Goal: Check status: Check status

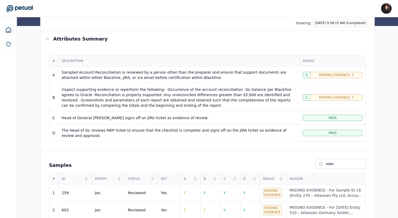
scroll to position [62, 0]
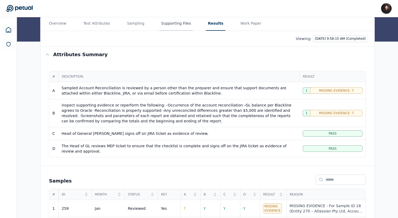
click at [163, 25] on button "Supporting Files" at bounding box center [176, 23] width 34 height 14
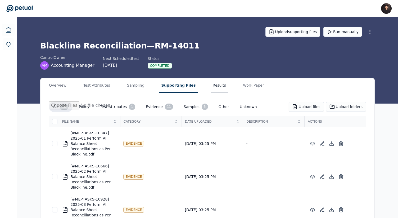
click at [210, 88] on button "Results" at bounding box center [219, 85] width 18 height 14
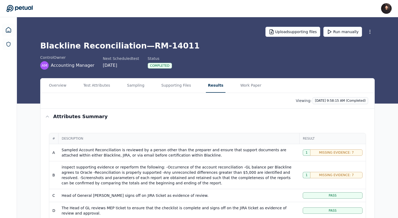
click at [337, 104] on div "Viewing: 10/7/2025, 9:58:15 AM (Completed)" at bounding box center [207, 101] width 334 height 16
click at [336, 102] on html "James Lee james@petual.ai Sign out Upload supporting files Run manually Blackli…" at bounding box center [199, 204] width 398 height 408
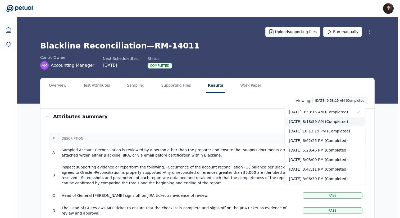
click at [326, 120] on div "10/7/2025, 8:18:59 AM (Completed)" at bounding box center [324, 122] width 80 height 10
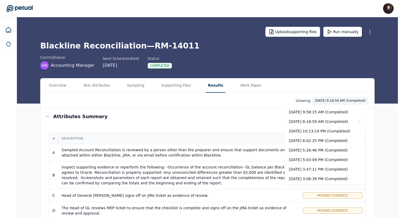
click at [333, 100] on html "James Lee james@petual.ai Sign out Upload supporting files Run manually Blackli…" at bounding box center [200, 204] width 400 height 408
click at [328, 107] on div "10/7/2025, 9:58:15 AM (Completed)" at bounding box center [324, 112] width 80 height 10
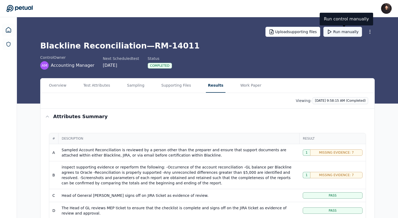
click at [341, 34] on button "Run manually" at bounding box center [342, 32] width 39 height 10
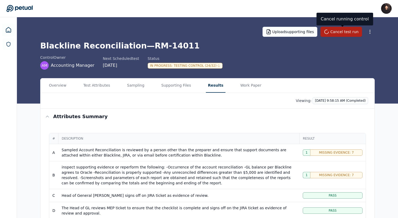
click at [26, 6] on icon at bounding box center [19, 8] width 26 height 7
click at [101, 90] on button "Test Attributes" at bounding box center [96, 85] width 31 height 14
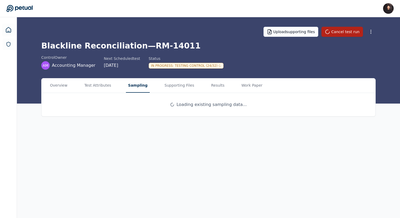
click at [136, 89] on button "Sampling" at bounding box center [138, 85] width 24 height 14
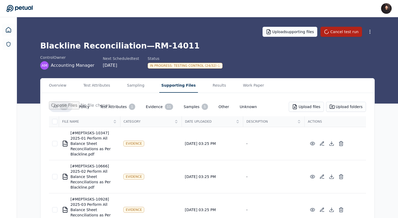
click at [164, 87] on button "Supporting Files" at bounding box center [178, 85] width 39 height 14
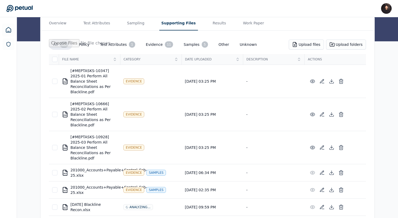
scroll to position [61, 0]
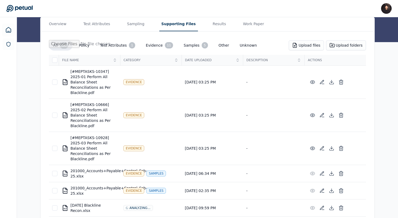
click at [247, 81] on td "-" at bounding box center [273, 82] width 61 height 33
click at [280, 82] on td "-" at bounding box center [273, 82] width 61 height 33
click at [287, 87] on td "-" at bounding box center [273, 82] width 61 height 33
click at [324, 83] on icon at bounding box center [321, 81] width 5 height 5
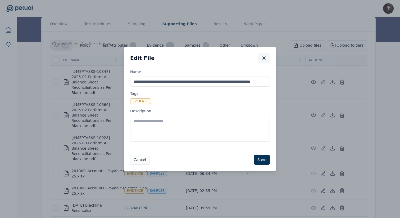
click at [263, 56] on icon "button" at bounding box center [263, 57] width 5 height 5
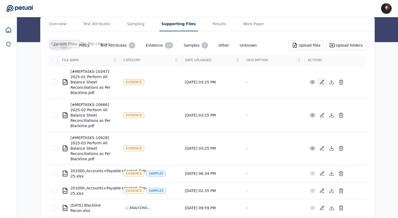
click at [320, 81] on icon at bounding box center [321, 81] width 5 height 5
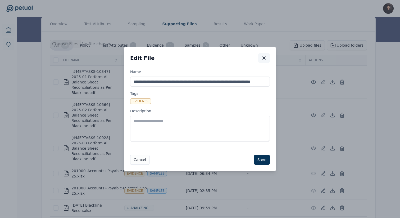
click at [265, 56] on icon "button" at bounding box center [263, 57] width 5 height 5
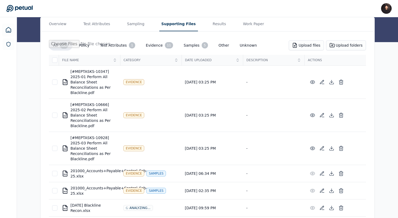
click at [215, 86] on td "[DATE] 03:25 PM" at bounding box center [211, 82] width 61 height 33
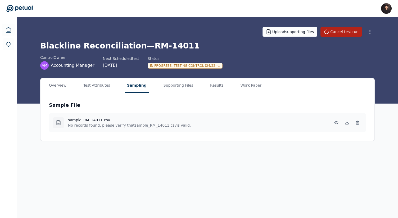
scroll to position [0, 0]
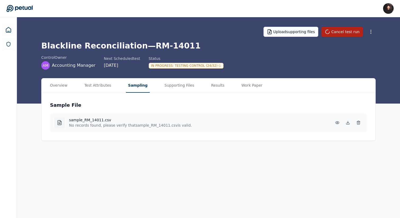
click at [130, 50] on main "Upload supporting files Cancel test run Blackline Reconciliation — RM-14011 con…" at bounding box center [208, 117] width 383 height 200
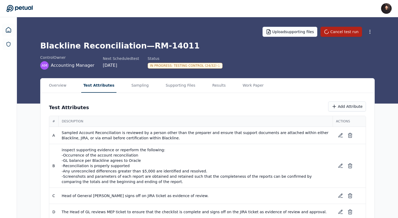
click at [97, 85] on button "Test Attributes" at bounding box center [98, 85] width 35 height 14
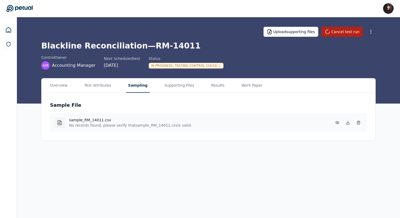
click at [135, 86] on button "Sampling" at bounding box center [138, 85] width 24 height 14
click at [88, 89] on button "Test Attributes" at bounding box center [97, 85] width 31 height 14
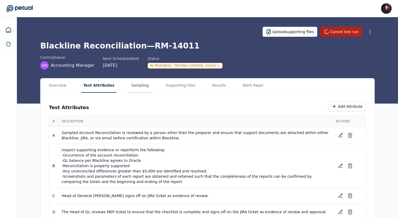
click at [130, 87] on button "Sampling" at bounding box center [140, 85] width 22 height 14
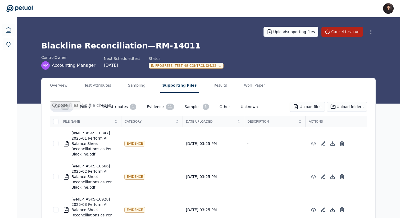
click at [168, 85] on button "Supporting Files" at bounding box center [179, 85] width 39 height 14
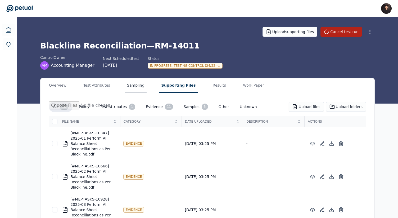
click at [141, 85] on button "Sampling" at bounding box center [136, 85] width 22 height 14
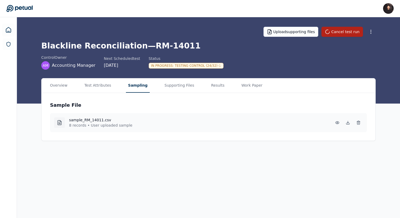
click at [202, 85] on div "Overview Test Attributes Sampling Supporting Files Results Work Paper" at bounding box center [208, 85] width 334 height 15
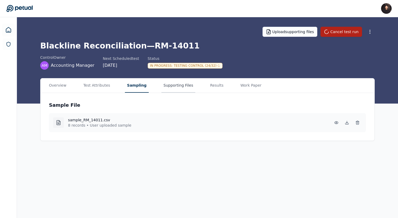
click at [173, 85] on button "Supporting Files" at bounding box center [178, 85] width 34 height 14
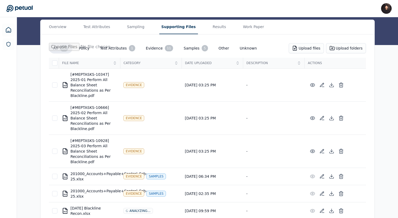
scroll to position [53, 0]
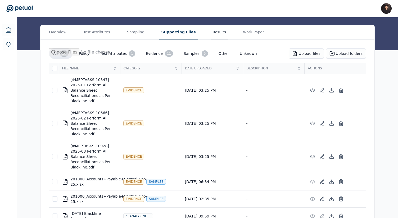
click at [202, 27] on div "Overview Test Attributes Sampling Supporting Files Results Work Paper" at bounding box center [207, 32] width 334 height 15
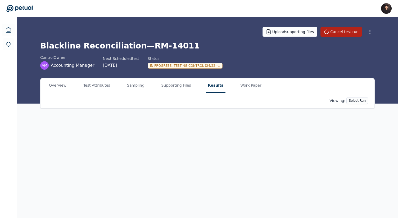
scroll to position [0, 0]
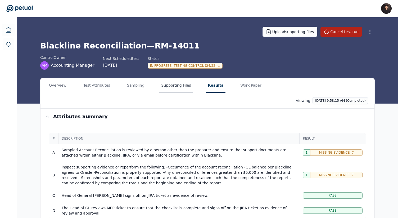
click at [175, 85] on button "Supporting Files" at bounding box center [176, 85] width 34 height 14
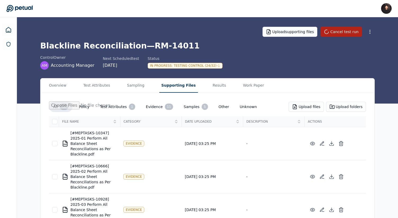
click at [26, 6] on icon at bounding box center [19, 8] width 26 height 7
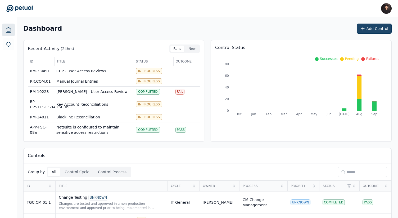
click at [372, 26] on button "Add Control" at bounding box center [373, 29] width 35 height 10
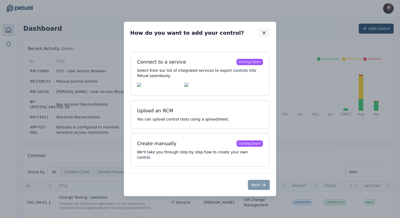
click at [261, 34] on icon "button" at bounding box center [263, 32] width 5 height 5
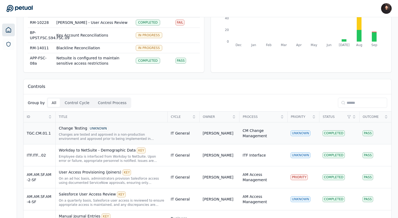
scroll to position [70, 0]
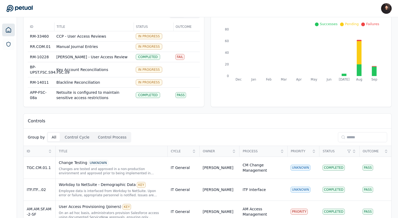
scroll to position [0, 0]
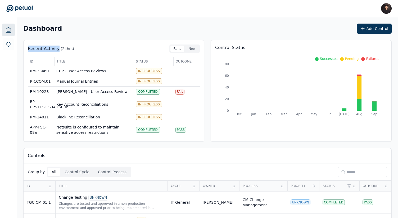
drag, startPoint x: 28, startPoint y: 49, endPoint x: 56, endPoint y: 50, distance: 28.3
click at [56, 50] on p "Recent Activity" at bounding box center [44, 48] width 32 height 6
copy p "Recent Activity"
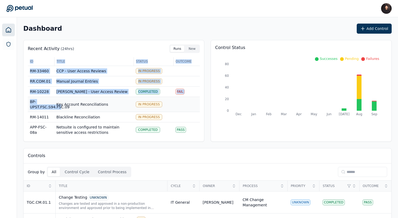
drag, startPoint x: 27, startPoint y: 101, endPoint x: 61, endPoint y: 108, distance: 34.9
click at [61, 108] on div "Recent Activity (24hrs) Runs New ID Title Status Outcome RM-33460 CCP - User Ac…" at bounding box center [113, 90] width 181 height 101
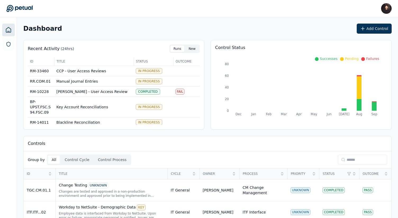
click at [193, 49] on button "New" at bounding box center [191, 48] width 13 height 6
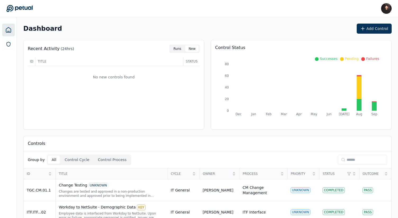
click at [182, 49] on button "Runs" at bounding box center [177, 48] width 14 height 6
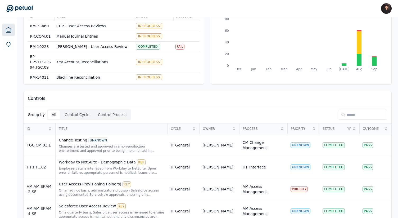
scroll to position [52, 0]
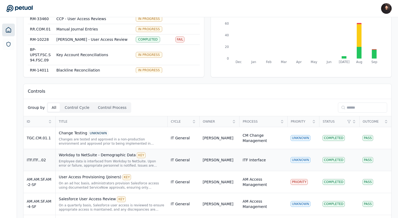
click at [107, 161] on div "Employee data is interfaced from Workday to NetSuite. Upon error or failure, ap…" at bounding box center [111, 163] width 105 height 8
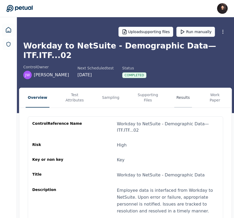
click at [178, 100] on div "Overview Test Attributes Sampling Supporting Files Results Work Paper control R…" at bounding box center [125, 213] width 212 height 250
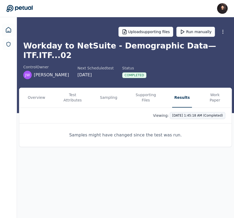
click at [194, 109] on html "James Lee james@petual.ai Sign out Upload supporting files Run manually Workday…" at bounding box center [117, 109] width 234 height 218
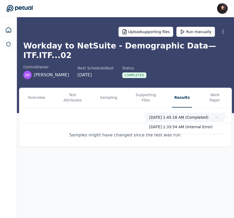
click at [191, 117] on div "8/22/2025, 1:45:18 AM (Completed)" at bounding box center [184, 117] width 78 height 10
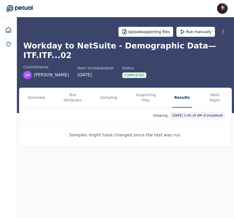
click at [200, 104] on html "James Lee james@petual.ai Sign out Upload supporting files Run manually Workday…" at bounding box center [117, 109] width 234 height 218
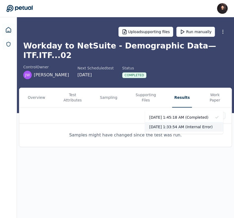
click at [195, 126] on div "8/22/2025, 1:33:54 AM (Internal Error)" at bounding box center [184, 127] width 78 height 10
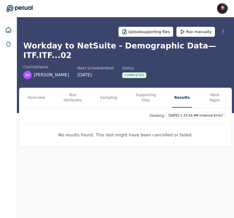
click at [17, 7] on icon at bounding box center [19, 8] width 26 height 7
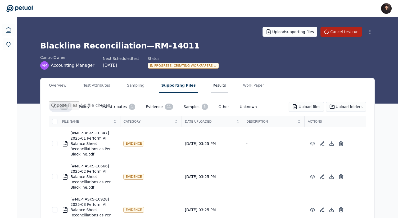
click at [215, 89] on button "Results" at bounding box center [219, 85] width 18 height 14
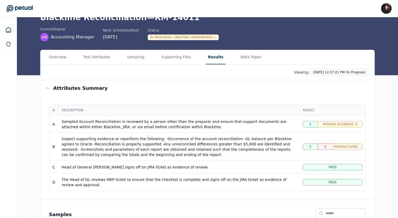
scroll to position [21, 0]
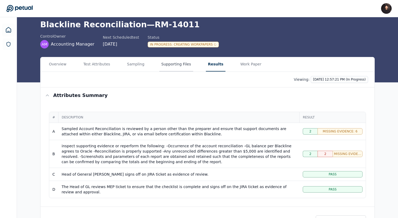
click at [164, 60] on button "Supporting Files" at bounding box center [176, 64] width 34 height 14
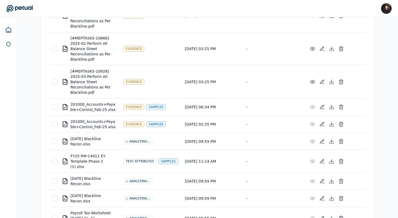
scroll to position [128, 0]
click at [57, 140] on td at bounding box center [54, 140] width 10 height 17
click at [57, 160] on div at bounding box center [54, 160] width 5 height 5
click at [339, 158] on icon at bounding box center [340, 160] width 5 height 5
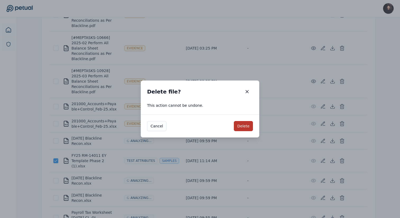
click at [240, 127] on button "Delete" at bounding box center [243, 126] width 19 height 10
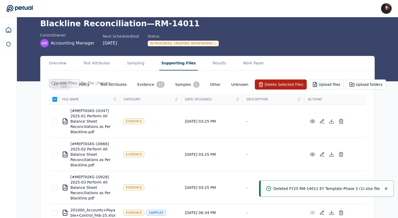
scroll to position [0, 0]
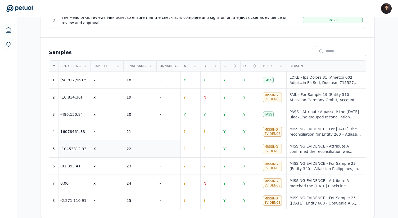
scroll to position [0, 440]
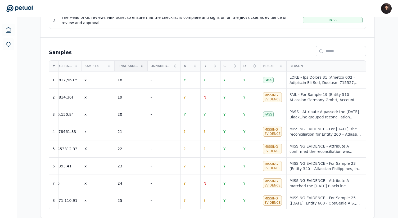
click at [137, 64] on span "Final Sample ID" at bounding box center [128, 66] width 21 height 4
click at [139, 64] on div "Final Sample ID" at bounding box center [130, 66] width 33 height 11
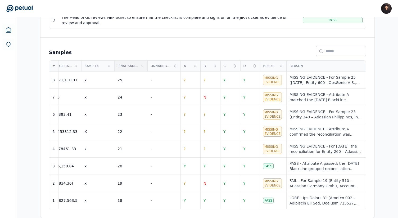
click at [139, 64] on div "Final Sample ID" at bounding box center [130, 66] width 33 height 11
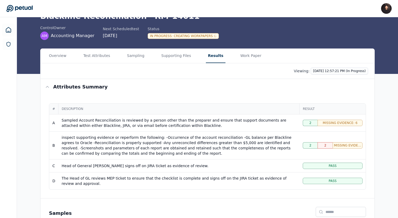
scroll to position [1, 0]
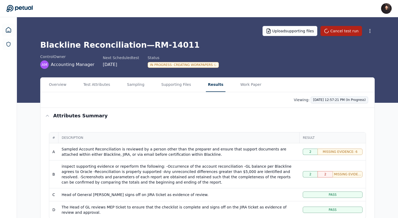
click at [327, 99] on html "James Lee james@petual.ai Sign out Upload supporting files Cancel test run Blac…" at bounding box center [199, 203] width 398 height 408
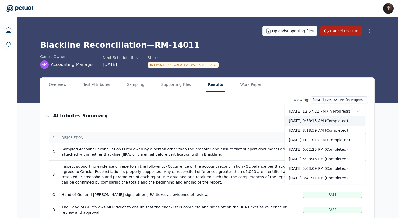
click at [323, 118] on div "[DATE] 9:58:15 AM (Completed)" at bounding box center [324, 121] width 80 height 10
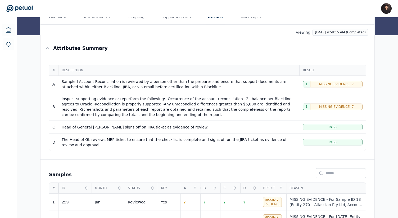
scroll to position [54, 0]
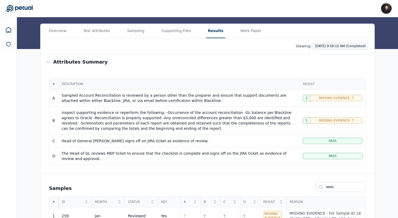
click at [345, 47] on html "James Lee james@petual.ai Sign out Upload supporting files Cancel test run Blac…" at bounding box center [199, 150] width 398 height 408
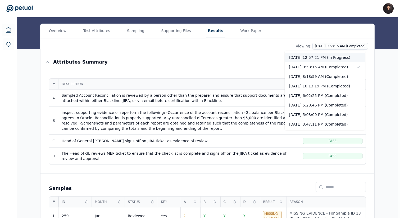
click at [335, 61] on div "10/7/2025, 12:57:21 PM (In Progress)" at bounding box center [324, 58] width 80 height 10
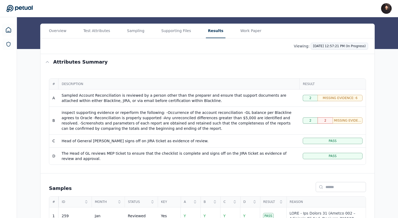
click at [325, 43] on html "James Lee james@petual.ai Sign out Upload supporting files Cancel test run Blac…" at bounding box center [199, 150] width 398 height 408
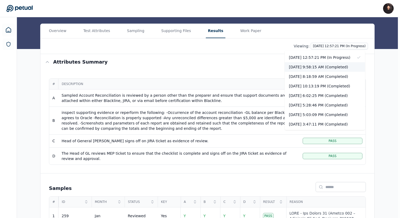
click at [314, 64] on div "[DATE] 9:58:15 AM (Completed)" at bounding box center [324, 67] width 80 height 10
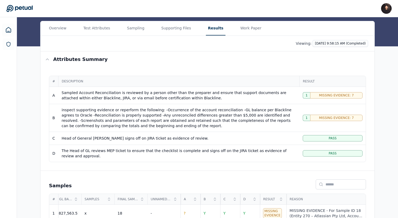
scroll to position [54, 0]
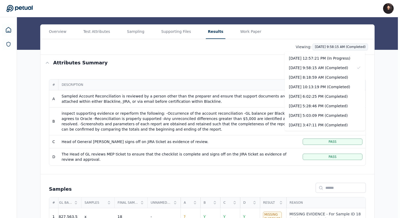
click at [320, 46] on html "James Lee james@petual.ai Sign out Upload supporting files Cancel test run Blac…" at bounding box center [200, 150] width 400 height 408
click at [285, 31] on html "James Lee james@petual.ai Sign out Upload supporting files Cancel test run Blac…" at bounding box center [200, 150] width 400 height 408
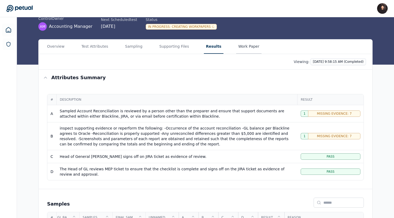
scroll to position [0, 0]
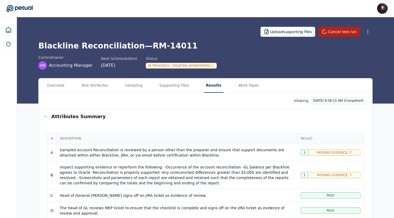
click at [284, 65] on div "control Owner AM Accounting Manager Next Scheduled test 9/29/2025 Status In Pro…" at bounding box center [205, 62] width 334 height 15
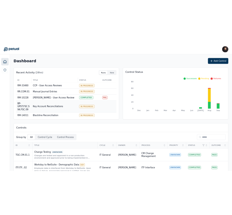
scroll to position [17, 0]
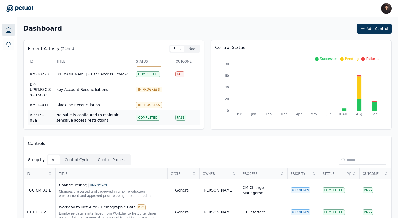
click at [97, 119] on td "Netsuite is configured to maintain sensitive access restrictions" at bounding box center [93, 117] width 79 height 15
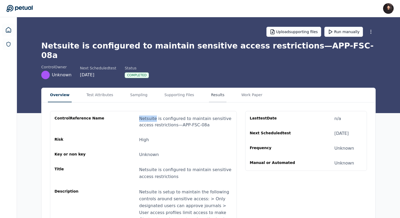
click at [209, 88] on button "Results" at bounding box center [218, 95] width 18 height 14
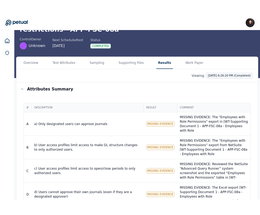
scroll to position [39, 0]
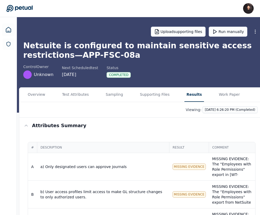
click at [29, 5] on icon at bounding box center [19, 8] width 26 height 7
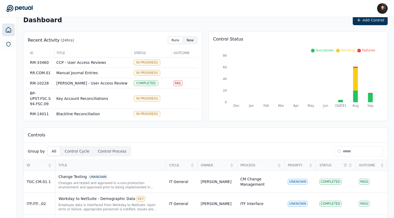
click at [189, 42] on button "New" at bounding box center [189, 40] width 13 height 6
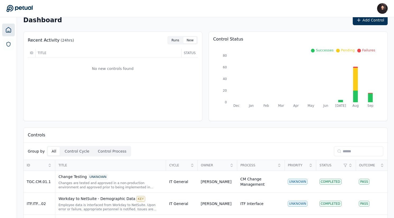
click at [175, 41] on button "Runs" at bounding box center [175, 40] width 14 height 6
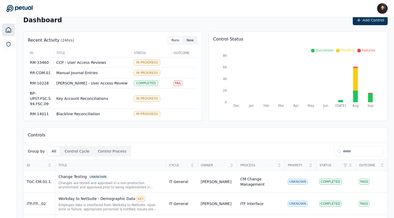
click at [190, 41] on button "New" at bounding box center [189, 40] width 13 height 6
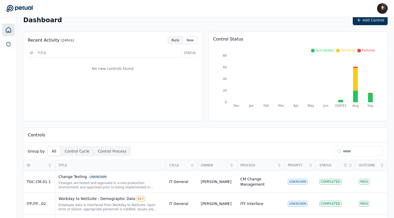
click at [178, 41] on button "Runs" at bounding box center [175, 40] width 14 height 6
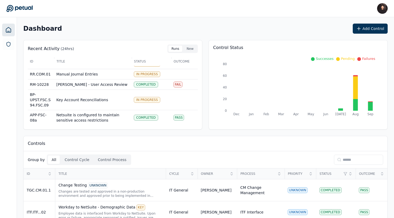
scroll to position [7, 0]
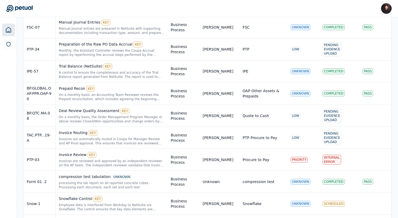
scroll to position [22, 0]
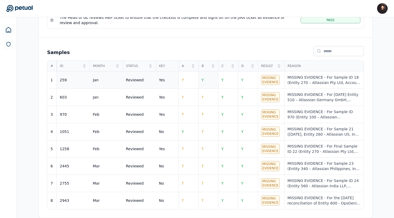
click at [207, 79] on td "Y" at bounding box center [208, 79] width 20 height 17
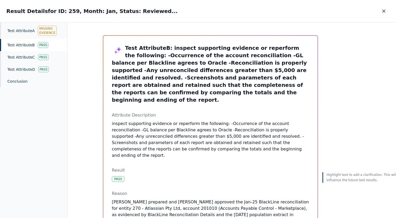
scroll to position [120, 0]
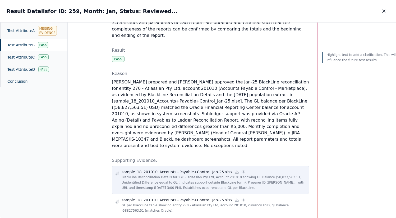
click at [158, 169] on p "sample_18_201010_Accounts+Payable+Control_Jan-25.xlsx" at bounding box center [177, 171] width 111 height 5
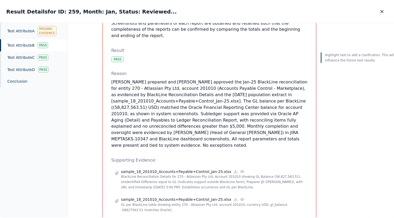
scroll to position [0, 0]
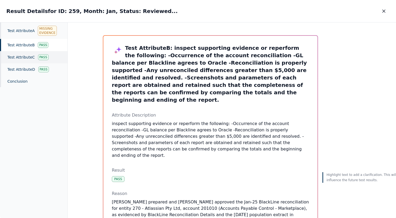
click at [51, 56] on div "Test Attribute C Pass" at bounding box center [33, 57] width 67 height 12
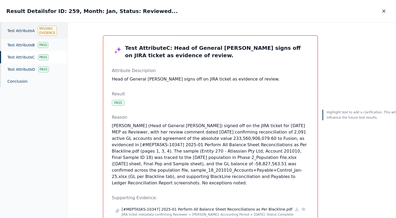
click at [54, 33] on div "Missing Evidence" at bounding box center [47, 31] width 19 height 10
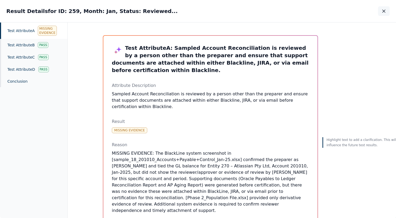
click at [386, 9] on icon "button" at bounding box center [383, 10] width 5 height 5
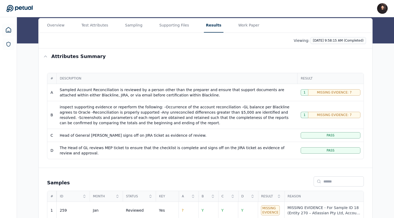
scroll to position [38, 0]
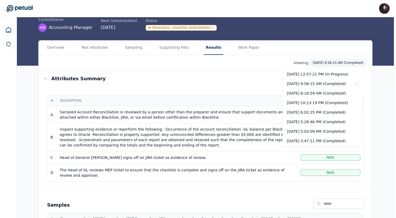
click at [317, 62] on html "James Lee james@petual.ai Sign out Upload supporting files Cancel test run Blac…" at bounding box center [198, 166] width 396 height 408
click at [321, 76] on div "10/7/2025, 12:57:21 PM (In Progress)" at bounding box center [323, 74] width 80 height 10
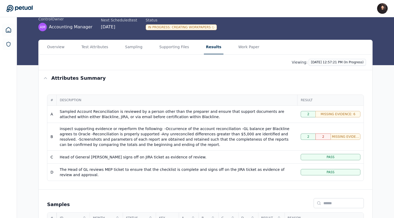
scroll to position [28, 0]
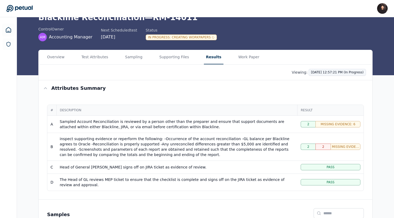
click at [326, 73] on html "James Lee james@petual.ai Sign out Upload supporting files Cancel test run Blac…" at bounding box center [197, 176] width 394 height 408
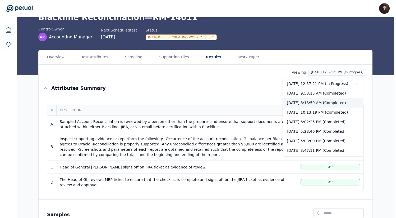
click at [324, 102] on div "10/7/2025, 8:18:59 AM (Completed)" at bounding box center [323, 103] width 80 height 10
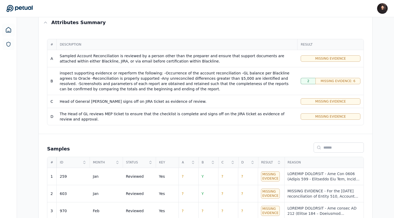
scroll to position [34, 0]
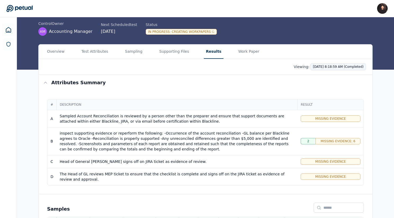
click at [332, 68] on html "James Lee james@petual.ai Sign out Upload supporting files Cancel test run Blac…" at bounding box center [197, 170] width 394 height 408
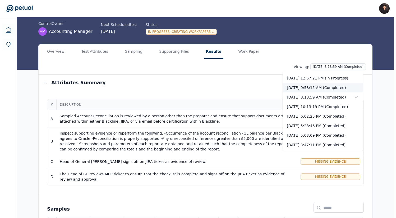
click at [322, 87] on div "10/7/2025, 9:58:15 AM (Completed)" at bounding box center [323, 88] width 80 height 10
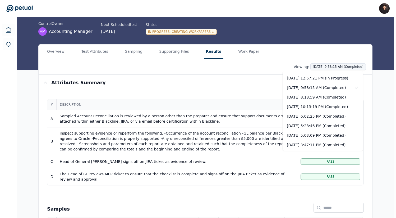
click at [319, 65] on html "James Lee james@petual.ai Sign out Upload supporting files Cancel test run Blac…" at bounding box center [198, 170] width 396 height 408
click at [315, 95] on div "10/7/2025, 8:18:59 AM (Completed)" at bounding box center [323, 97] width 80 height 10
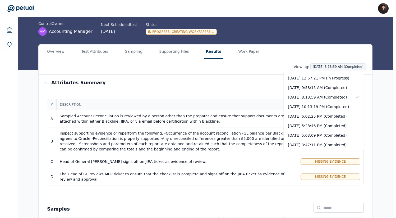
click at [322, 69] on html "James Lee james@petual.ai Sign out Upload supporting files Cancel test run Blac…" at bounding box center [197, 170] width 394 height 408
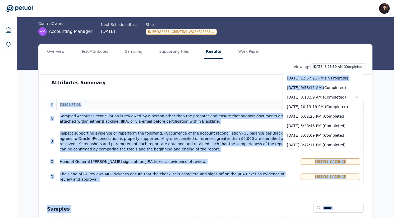
drag, startPoint x: 319, startPoint y: 87, endPoint x: 238, endPoint y: 88, distance: 80.9
click at [238, 88] on html "James Lee james@petual.ai Sign out Upload supporting files Cancel test run Blac…" at bounding box center [198, 170] width 396 height 408
click at [238, 88] on html "James Lee james@petual.ai Sign out Upload supporting files Cancel test run Blac…" at bounding box center [197, 170] width 394 height 408
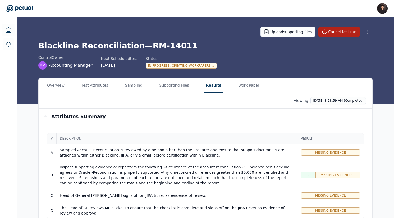
click at [316, 96] on div "Viewing: 10/7/2025, 8:18:59 AM (Completed)" at bounding box center [206, 101] width 334 height 16
click at [316, 98] on html "James Lee james@petual.ai Sign out Upload supporting files Cancel test run Blac…" at bounding box center [197, 204] width 394 height 408
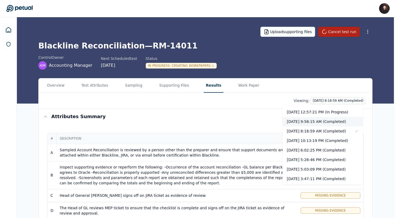
click at [316, 120] on div "10/7/2025, 9:58:15 AM (Completed)" at bounding box center [323, 122] width 80 height 10
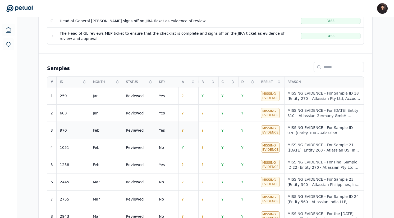
scroll to position [175, 0]
click at [206, 96] on td "Y" at bounding box center [208, 95] width 20 height 17
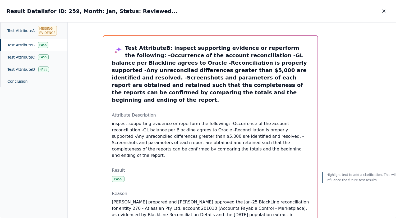
click at [384, 10] on icon "button" at bounding box center [383, 11] width 3 height 3
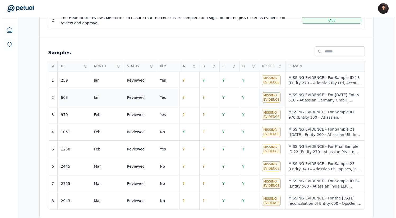
scroll to position [192, 0]
click at [190, 125] on td "Y" at bounding box center [188, 131] width 20 height 17
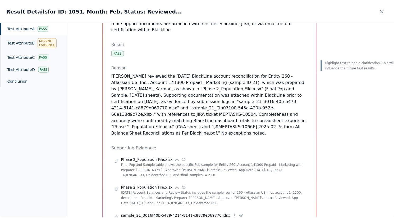
scroll to position [77, 0]
click at [384, 8] on icon "button" at bounding box center [383, 10] width 5 height 5
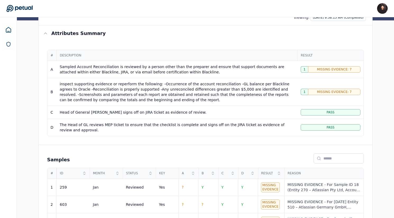
scroll to position [34, 0]
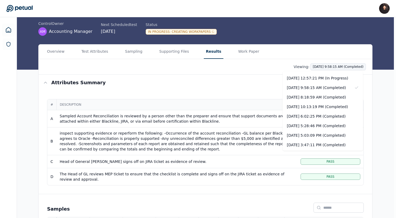
click at [329, 66] on html "James Lee james@petual.ai Sign out Upload supporting files Cancel test run Blac…" at bounding box center [198, 170] width 396 height 408
click at [324, 79] on div "10/7/2025, 12:57:21 PM (In Progress)" at bounding box center [323, 78] width 80 height 10
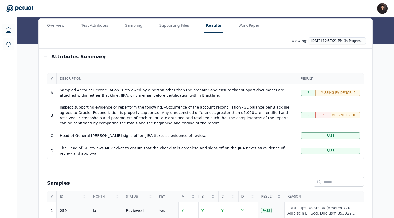
scroll to position [7, 0]
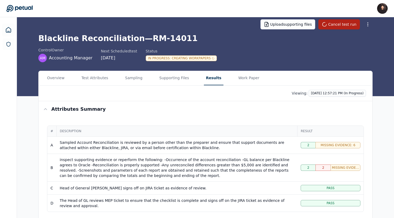
click at [333, 96] on div "Viewing: 10/7/2025, 12:57:21 PM (In Progress)" at bounding box center [206, 93] width 334 height 16
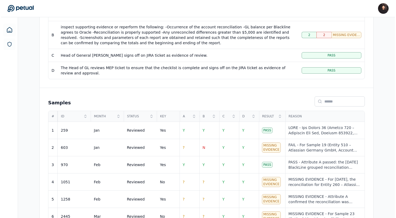
scroll to position [148, 0]
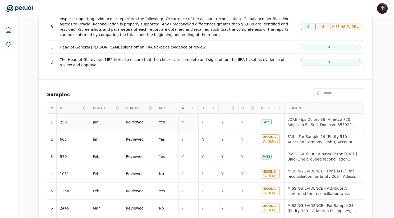
click at [187, 124] on td "Y" at bounding box center [188, 121] width 20 height 17
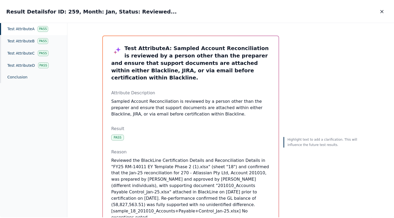
scroll to position [137, 0]
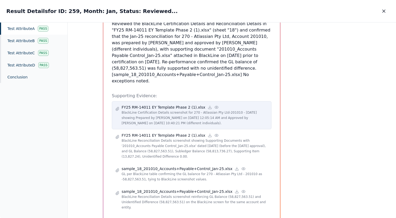
click at [187, 110] on p "BlackLine Certification Details screenshot for 270 - Atlassian Pty Ltd-201010 -…" at bounding box center [195, 118] width 146 height 16
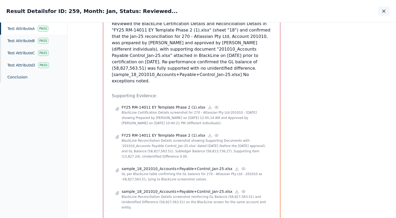
click at [384, 11] on icon "button" at bounding box center [383, 10] width 5 height 5
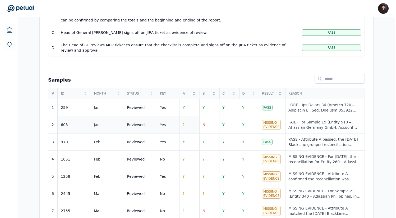
scroll to position [192, 0]
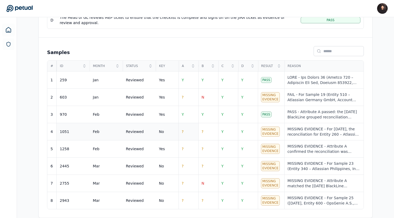
click at [188, 123] on td "?" at bounding box center [188, 131] width 20 height 17
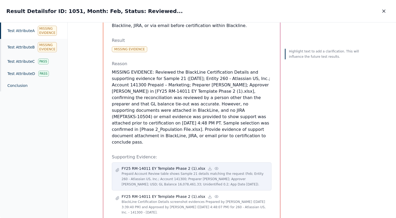
scroll to position [89, 0]
click at [177, 170] on p "Prepaid Account Review table shows Sample 21 details matching the request (Feb;…" at bounding box center [195, 178] width 146 height 16
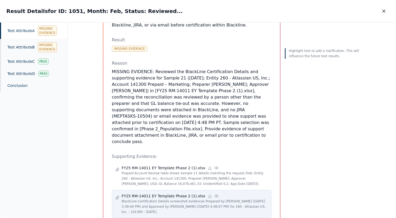
click at [169, 198] on p "BlackLine Certification Details screenshot evidences Prepared by Kuang, Karman …" at bounding box center [195, 206] width 146 height 16
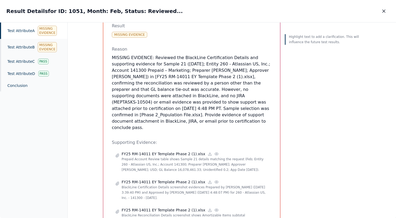
scroll to position [103, 0]
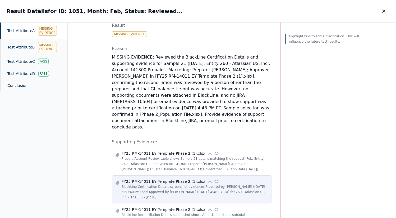
click at [170, 184] on p "BlackLine Certification Details screenshot evidences Prepared by Kuang, Karman …" at bounding box center [195, 192] width 146 height 16
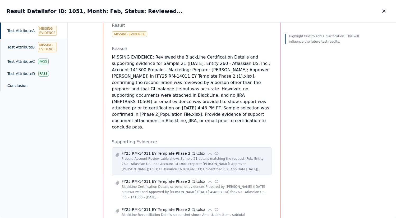
click at [190, 150] on p "FY25 RM-14011 EY Template Phase 2 (1).xlsx" at bounding box center [164, 152] width 84 height 5
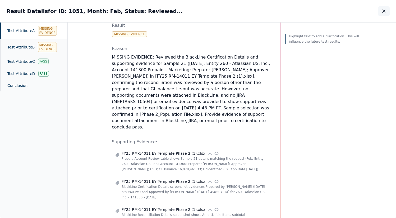
click at [387, 8] on button "button" at bounding box center [384, 11] width 12 height 10
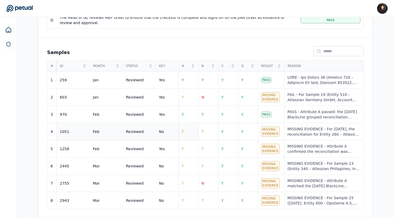
click at [186, 132] on td "?" at bounding box center [188, 131] width 20 height 17
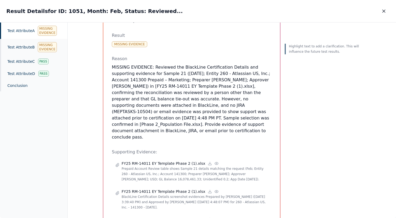
scroll to position [96, 0]
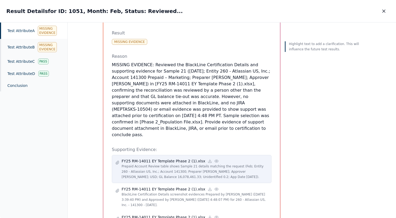
click at [174, 160] on div "FY25 RM-14011 EY Template Phase 2 (1).xlsx Prepaid Account Review table shows S…" at bounding box center [192, 169] width 160 height 28
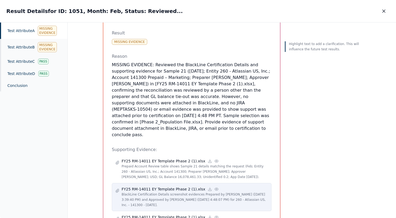
click at [170, 186] on p "FY25 RM-14011 EY Template Phase 2 (1).xlsx" at bounding box center [164, 188] width 84 height 5
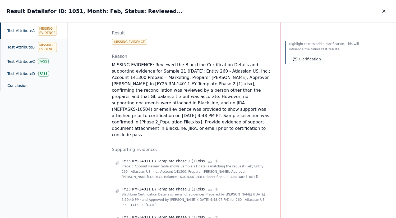
drag, startPoint x: 196, startPoint y: 109, endPoint x: 264, endPoint y: 119, distance: 69.3
click at [264, 119] on div "Test Attribute A : Sampled Account Reconciliation is reviewed by a person other…" at bounding box center [192, 157] width 160 height 418
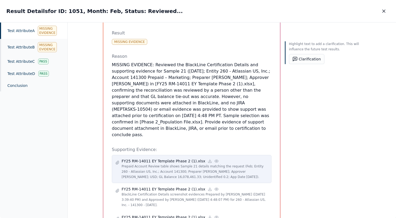
click at [215, 163] on p "Prepaid Account Review table shows Sample 21 details matching the request (Feb;…" at bounding box center [195, 171] width 146 height 16
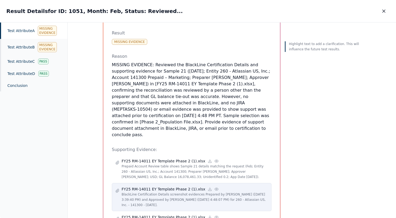
click at [211, 191] on p "BlackLine Certification Details screenshot evidences Prepared by Kuang, Karman …" at bounding box center [195, 199] width 146 height 16
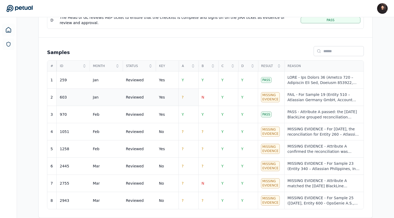
click at [187, 97] on td "?" at bounding box center [188, 97] width 20 height 17
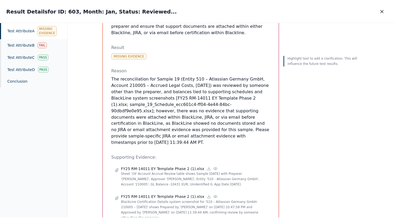
scroll to position [90, 0]
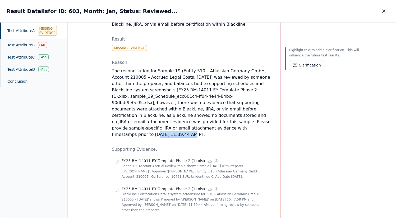
drag, startPoint x: 149, startPoint y: 122, endPoint x: 181, endPoint y: 123, distance: 31.7
click at [181, 123] on p "The reconciliation for Sample 19 (Entity 510 – Atlassian Germany GmbH, Account …" at bounding box center [192, 103] width 160 height 70
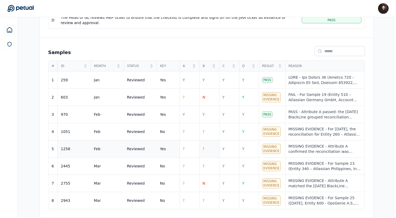
scroll to position [184, 0]
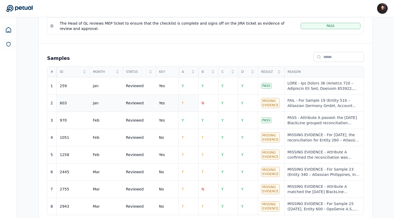
click at [185, 105] on td "?" at bounding box center [188, 102] width 20 height 17
click at [203, 105] on td "N" at bounding box center [208, 102] width 20 height 17
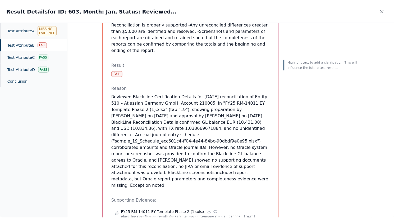
scroll to position [126, 0]
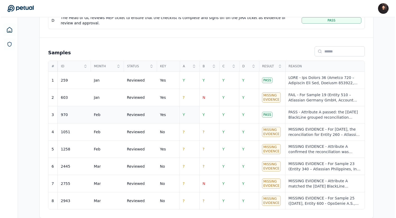
scroll to position [190, 0]
click at [185, 98] on td "?" at bounding box center [188, 97] width 20 height 17
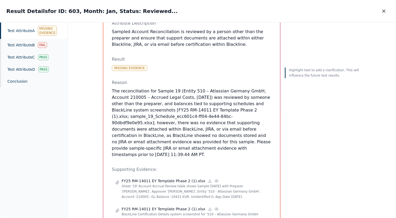
scroll to position [70, 0]
drag, startPoint x: 150, startPoint y: 141, endPoint x: 166, endPoint y: 141, distance: 16.4
click at [166, 141] on p "The reconciliation for Sample 19 (Entity 510 – Atlassian Germany GmbH, Account …" at bounding box center [192, 122] width 160 height 70
copy p "[DATE]"
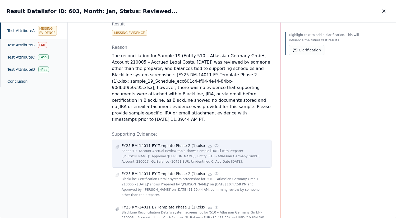
click at [172, 148] on p "Sheet '19' Account Accrual Review table shows Sample 19 Jan with Preparer 'Tama…" at bounding box center [195, 156] width 146 height 16
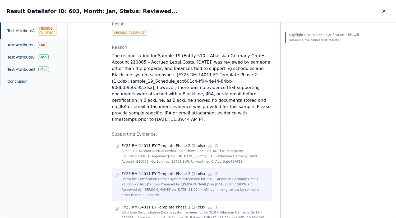
click at [230, 176] on p "BlackLine Certification Details system screenshot for '510 – Atlassian Germany …" at bounding box center [195, 186] width 146 height 21
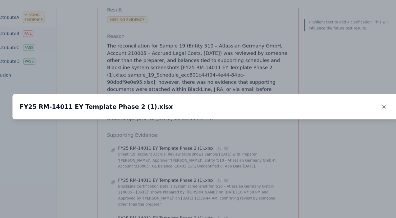
click at [360, 126] on button at bounding box center [357, 130] width 8 height 8
drag, startPoint x: 156, startPoint y: 135, endPoint x: 182, endPoint y: 91, distance: 51.8
click at [225, 76] on img at bounding box center [225, 76] width 0 height 0
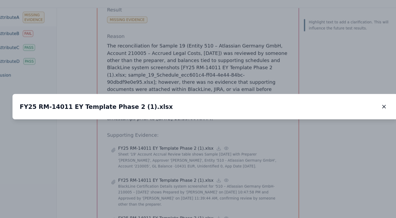
drag, startPoint x: 257, startPoint y: 127, endPoint x: 192, endPoint y: 127, distance: 65.6
click at [159, 76] on img at bounding box center [159, 76] width 0 height 0
drag, startPoint x: 187, startPoint y: 127, endPoint x: 264, endPoint y: 127, distance: 76.4
click at [172, 76] on img at bounding box center [172, 76] width 0 height 0
drag, startPoint x: 264, startPoint y: 127, endPoint x: 264, endPoint y: 157, distance: 30.1
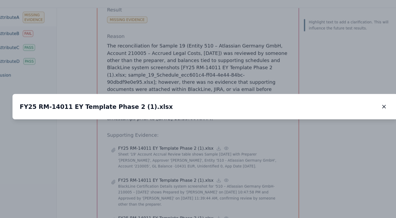
click at [236, 97] on img at bounding box center [236, 97] width 0 height 0
click at [354, 106] on icon "button" at bounding box center [354, 108] width 5 height 5
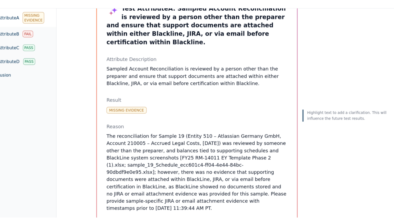
scroll to position [0, 0]
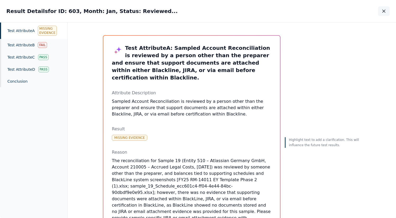
click at [384, 13] on icon "button" at bounding box center [383, 10] width 5 height 5
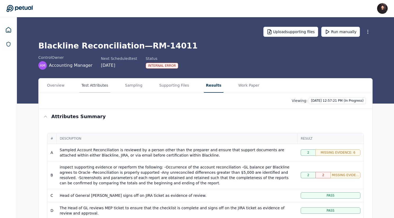
click at [95, 87] on button "Test Attributes" at bounding box center [94, 85] width 31 height 14
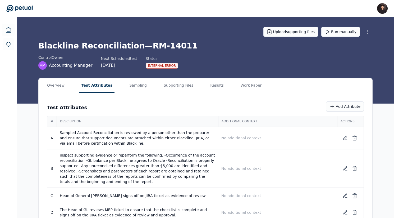
scroll to position [12, 0]
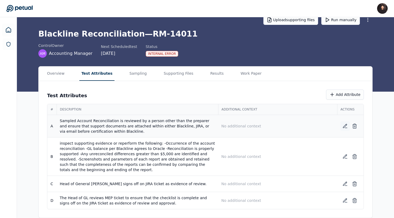
click at [344, 125] on icon at bounding box center [345, 126] width 4 height 4
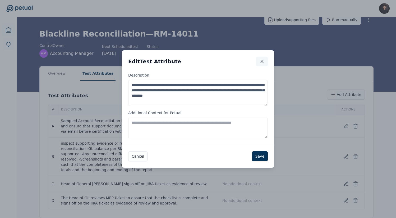
click at [260, 62] on icon "button" at bounding box center [261, 61] width 5 height 5
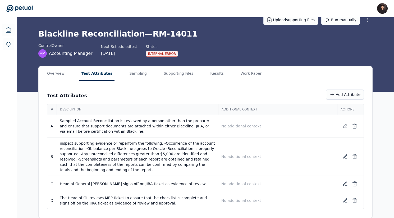
click at [54, 38] on h1 "Blackline Reconciliation — RM-14011" at bounding box center [205, 34] width 334 height 10
copy h1 "Blackline"
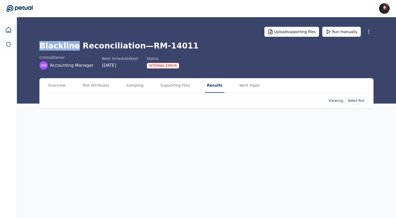
click at [210, 86] on button "Results" at bounding box center [215, 85] width 20 height 14
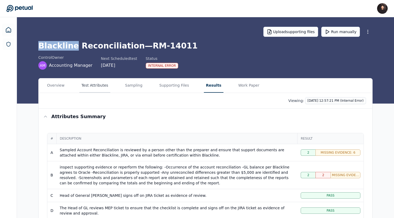
click at [100, 86] on button "Test Attributes" at bounding box center [94, 85] width 31 height 14
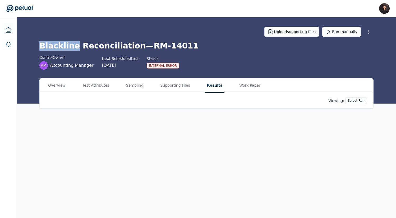
click at [213, 83] on button "Results" at bounding box center [215, 85] width 20 height 14
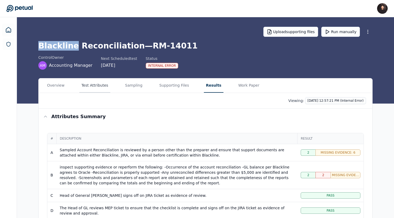
click at [95, 85] on button "Test Attributes" at bounding box center [94, 85] width 31 height 14
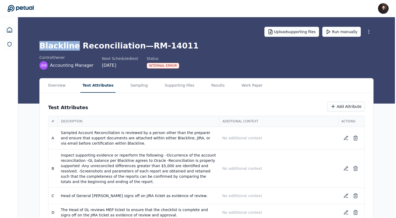
scroll to position [12, 0]
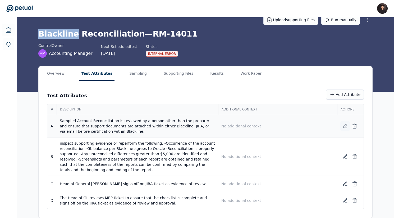
click at [344, 124] on icon at bounding box center [344, 125] width 5 height 5
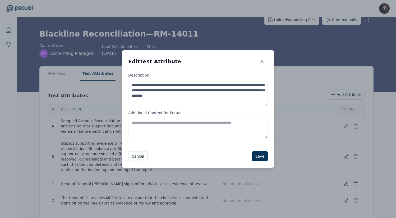
click at [206, 100] on textarea "**********" at bounding box center [198, 93] width 140 height 26
paste textarea
type textarea "**********"
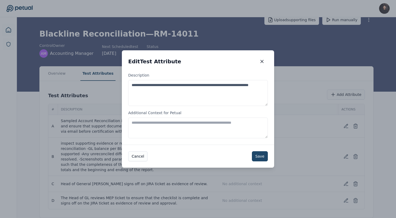
click at [259, 156] on button "Save" at bounding box center [260, 156] width 16 height 10
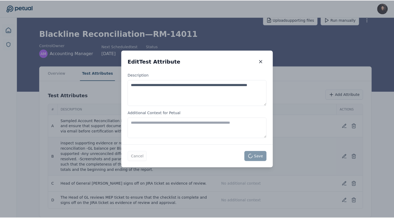
scroll to position [6, 0]
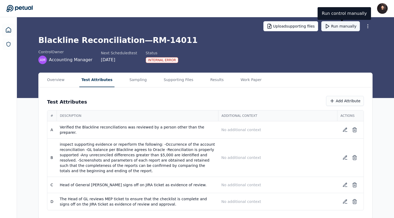
click at [334, 27] on button "Run manually" at bounding box center [340, 26] width 39 height 10
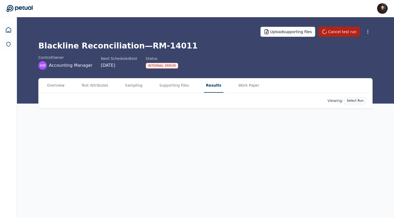
scroll to position [0, 0]
click at [214, 79] on button "Results" at bounding box center [215, 85] width 20 height 14
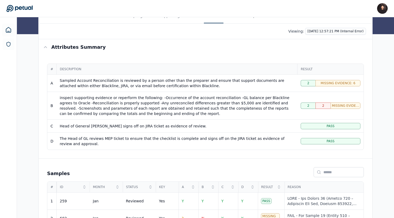
scroll to position [21, 0]
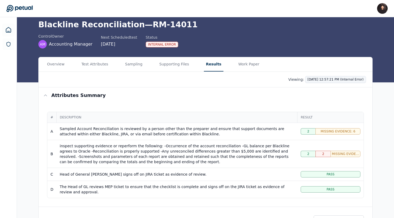
click at [322, 77] on html "James Lee james@petual.ai Sign out Upload supporting files Cancel test run Blac…" at bounding box center [197, 183] width 394 height 408
click at [312, 46] on html "James Lee james@petual.ai Sign out Upload supporting files Cancel test run Blac…" at bounding box center [197, 183] width 394 height 408
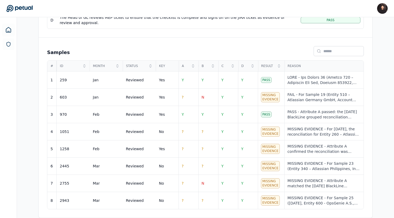
scroll to position [0, 0]
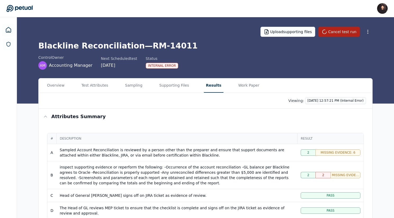
click at [340, 97] on html "James Lee james@petual.ai Sign out Upload supporting files Cancel test run Blac…" at bounding box center [197, 204] width 394 height 408
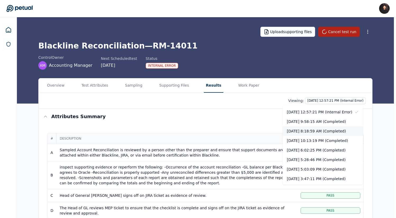
click at [330, 128] on div "[DATE] 8:18:59 AM (Completed)" at bounding box center [323, 131] width 80 height 10
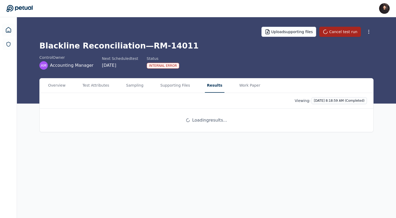
click at [333, 34] on button "Cancel test run" at bounding box center [339, 32] width 41 height 10
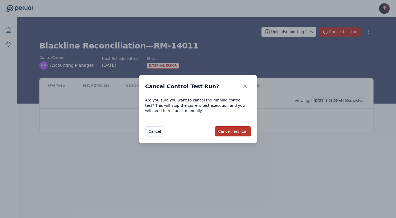
click at [237, 130] on button "Cancel Test Run" at bounding box center [233, 131] width 36 height 10
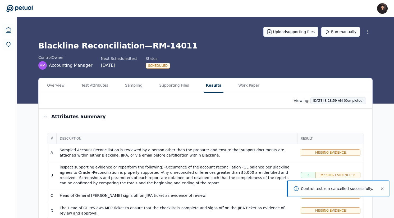
click at [327, 101] on html "James Lee james@petual.ai Sign out Upload supporting files Run manually Blackli…" at bounding box center [197, 204] width 394 height 408
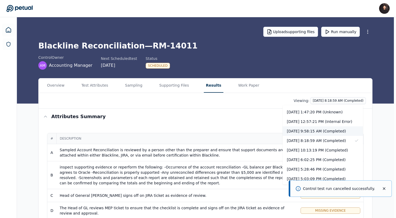
click at [326, 132] on div "[DATE] 9:58:15 AM (Completed)" at bounding box center [323, 131] width 80 height 10
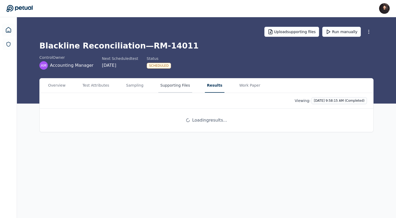
click at [167, 89] on button "Supporting Files" at bounding box center [175, 85] width 34 height 14
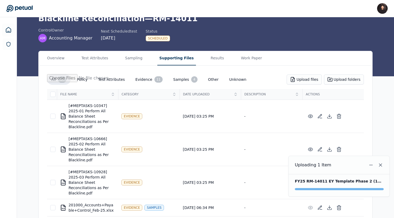
scroll to position [27, 0]
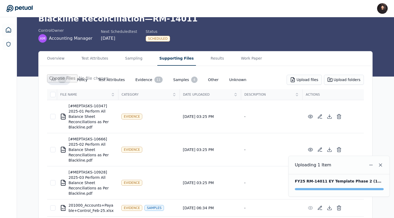
click at [347, 39] on div "control Owner AM Accounting Manager Next Scheduled test 9/29/2025 Status Schedu…" at bounding box center [205, 35] width 334 height 15
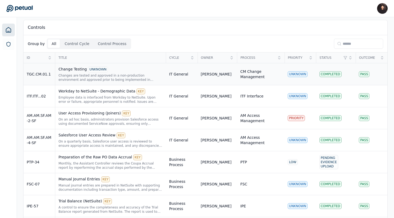
scroll to position [35, 0]
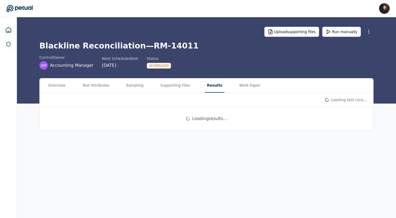
click at [211, 84] on button "Results" at bounding box center [215, 85] width 20 height 14
click at [345, 30] on button "Run manually" at bounding box center [341, 32] width 39 height 10
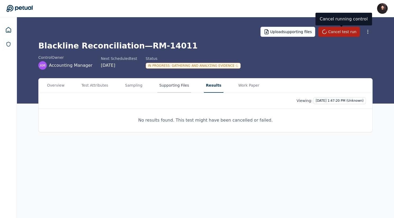
click at [176, 86] on button "Supporting Files" at bounding box center [174, 85] width 34 height 14
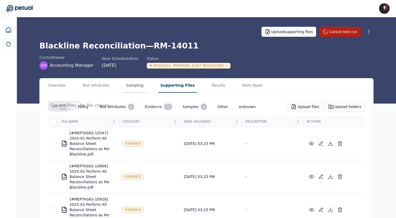
click at [133, 85] on button "Sampling" at bounding box center [135, 85] width 22 height 14
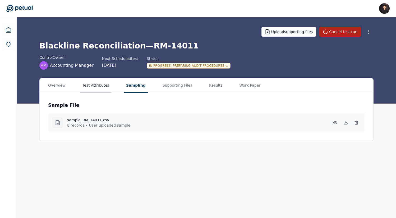
click at [86, 83] on button "Test Attributes" at bounding box center [95, 85] width 31 height 14
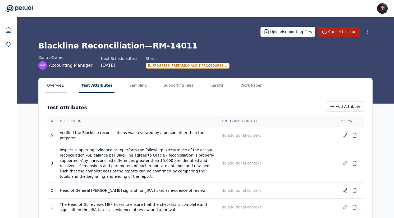
click at [61, 85] on button "Overview" at bounding box center [56, 85] width 22 height 14
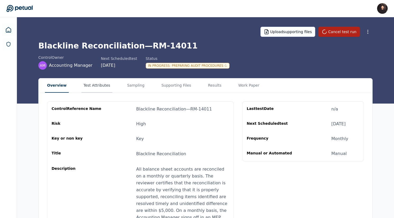
click at [103, 86] on button "Test Attributes" at bounding box center [96, 85] width 31 height 14
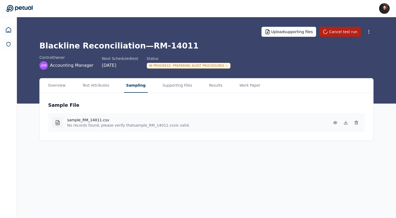
click at [138, 84] on button "Sampling" at bounding box center [136, 85] width 24 height 14
click at [182, 86] on button "Supporting Files" at bounding box center [176, 85] width 34 height 14
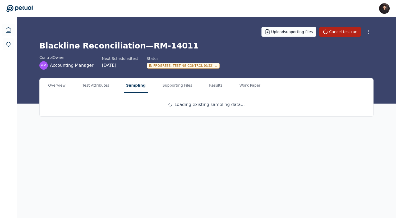
click at [128, 86] on button "Sampling" at bounding box center [136, 85] width 24 height 14
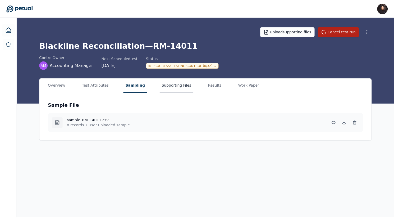
click at [164, 90] on button "Supporting Files" at bounding box center [177, 85] width 34 height 14
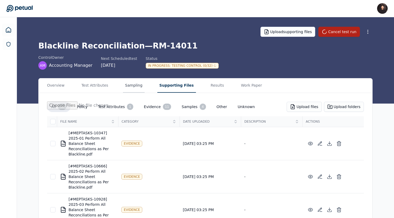
click at [136, 87] on button "Sampling" at bounding box center [134, 85] width 22 height 14
click at [163, 87] on button "Supporting Files" at bounding box center [176, 85] width 39 height 14
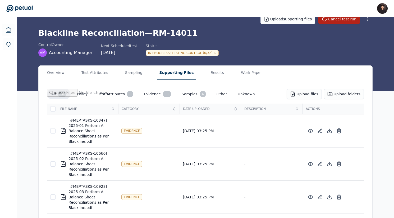
click at [81, 91] on button "Policy" at bounding box center [82, 94] width 19 height 10
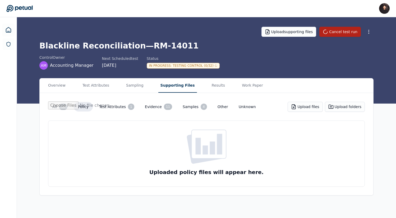
click at [109, 107] on button "Test Attributes 1" at bounding box center [117, 106] width 44 height 11
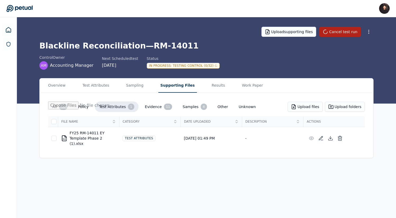
click at [60, 105] on div "18" at bounding box center [63, 106] width 8 height 6
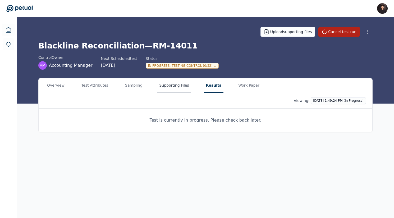
click at [170, 82] on button "Supporting Files" at bounding box center [174, 85] width 34 height 14
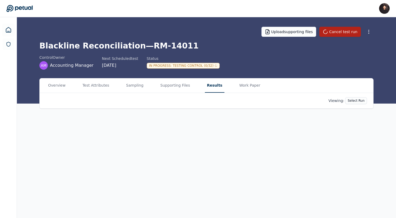
click at [211, 84] on button "Results" at bounding box center [215, 85] width 20 height 14
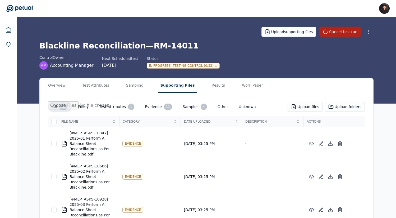
click at [178, 84] on button "Supporting Files" at bounding box center [177, 85] width 39 height 14
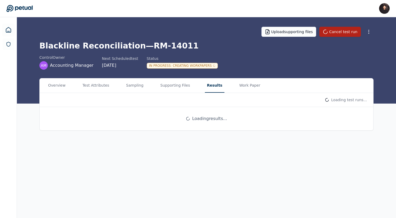
click at [210, 80] on button "Results" at bounding box center [215, 85] width 20 height 14
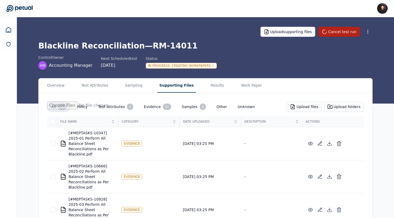
click at [178, 87] on button "Supporting Files" at bounding box center [176, 85] width 39 height 14
click at [209, 86] on button "Results" at bounding box center [218, 85] width 18 height 14
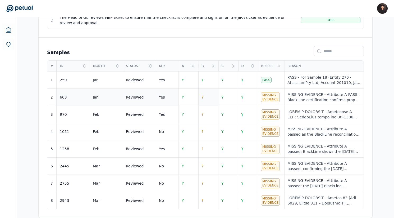
click at [207, 97] on td "?" at bounding box center [208, 97] width 20 height 17
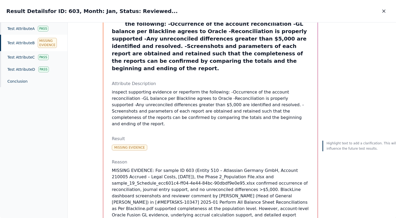
scroll to position [32, 0]
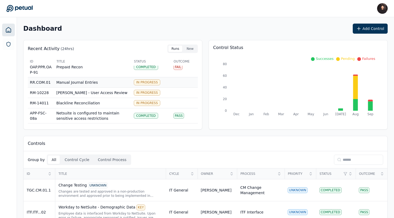
scroll to position [10, 0]
click at [87, 102] on td "Blackline Reconciliation" at bounding box center [92, 102] width 77 height 10
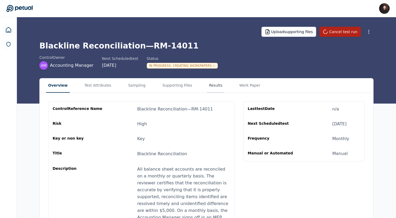
click at [207, 87] on button "Results" at bounding box center [216, 85] width 18 height 14
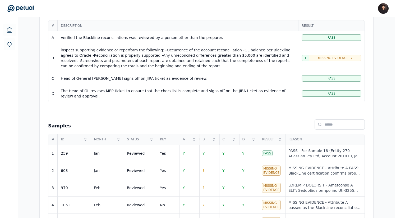
scroll to position [188, 0]
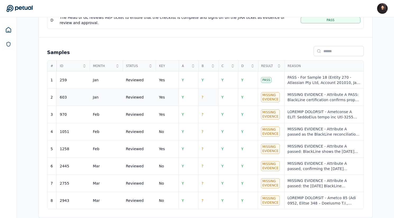
click at [206, 95] on td "?" at bounding box center [208, 97] width 20 height 17
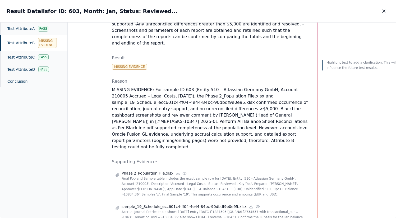
scroll to position [113, 0]
click at [384, 8] on button "button" at bounding box center [384, 11] width 12 height 10
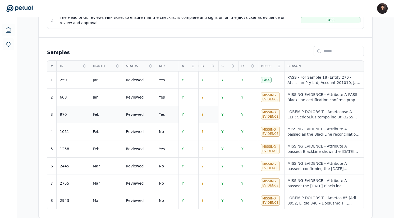
click at [210, 113] on td "?" at bounding box center [208, 114] width 20 height 17
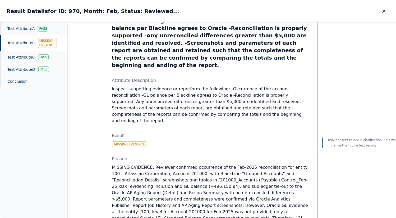
scroll to position [114, 0]
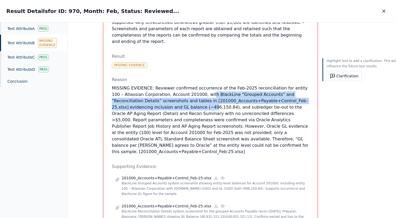
drag, startPoint x: 205, startPoint y: 82, endPoint x: 206, endPoint y: 90, distance: 8.2
click at [206, 90] on p "MISSING EVIDENCE: Reviewer confirmed occurrence of the Feb-2025 reconciliation …" at bounding box center [210, 120] width 197 height 70
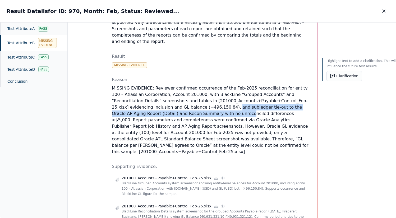
drag, startPoint x: 228, startPoint y: 94, endPoint x: 227, endPoint y: 100, distance: 5.6
click at [227, 100] on p "MISSING EVIDENCE: Reviewer confirmed occurrence of the Feb-2025 reconciliation …" at bounding box center [210, 120] width 197 height 70
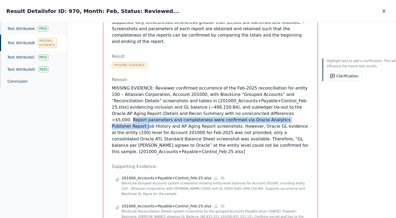
drag, startPoint x: 281, startPoint y: 100, endPoint x: 275, endPoint y: 109, distance: 10.9
click at [275, 109] on p "MISSING EVIDENCE: Reviewer confirmed occurrence of the Feb-2025 reconciliation …" at bounding box center [210, 120] width 197 height 70
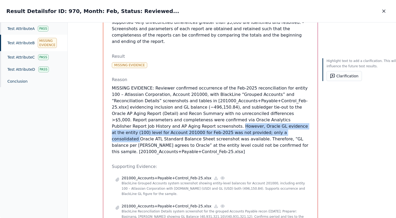
drag, startPoint x: 177, startPoint y: 112, endPoint x: 244, endPoint y: 118, distance: 67.1
click at [244, 118] on p "MISSING EVIDENCE: Reviewer confirmed occurrence of the Feb-2025 reconciliation …" at bounding box center [210, 120] width 197 height 70
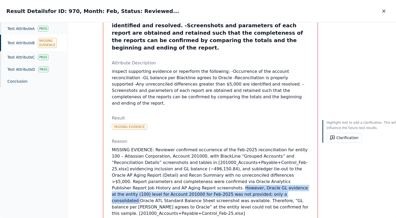
scroll to position [53, 0]
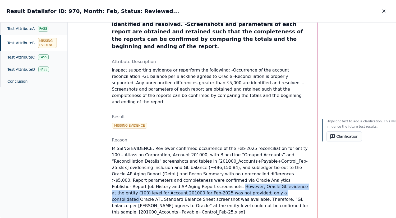
click at [202, 172] on p "MISSING EVIDENCE: Reviewer confirmed occurrence of the Feb-2025 reconciliation …" at bounding box center [210, 180] width 197 height 70
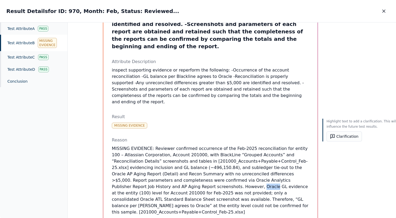
click at [202, 172] on p "MISSING EVIDENCE: Reviewer confirmed occurrence of the Feb-2025 reconciliation …" at bounding box center [210, 180] width 197 height 70
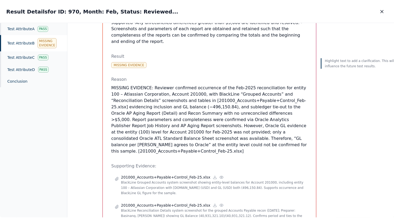
scroll to position [132, 0]
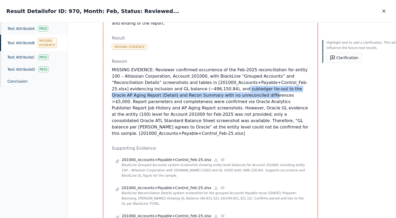
drag, startPoint x: 237, startPoint y: 77, endPoint x: 248, endPoint y: 81, distance: 11.6
click at [248, 81] on p "MISSING EVIDENCE: Reviewer confirmed occurrence of the Feb-2025 reconciliation …" at bounding box center [210, 102] width 197 height 70
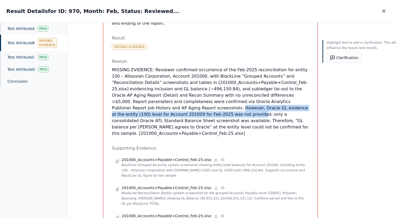
drag, startPoint x: 178, startPoint y: 94, endPoint x: 201, endPoint y: 102, distance: 24.4
click at [201, 103] on p "MISSING EVIDENCE: Reviewer confirmed occurrence of the Feb-2025 reconciliation …" at bounding box center [210, 102] width 197 height 70
click at [383, 11] on icon "button" at bounding box center [383, 11] width 3 height 3
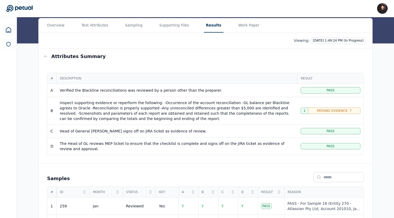
scroll to position [45, 0]
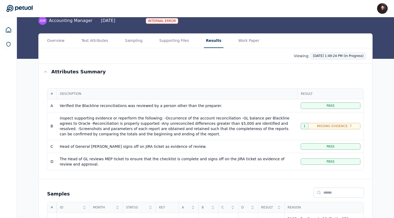
click at [321, 58] on html "[PERSON_NAME] [PERSON_NAME][EMAIL_ADDRESS] Sign out Upload supporting files Run…" at bounding box center [197, 156] width 394 height 403
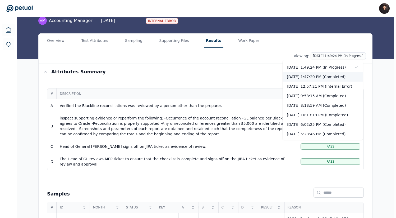
click at [322, 75] on div "[DATE] 1:47:20 PM (Completed)" at bounding box center [323, 77] width 80 height 10
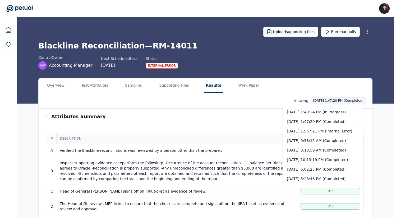
click at [319, 102] on html "[PERSON_NAME] [PERSON_NAME][EMAIL_ADDRESS] Sign out Upload supporting files Run…" at bounding box center [198, 201] width 396 height 403
click at [312, 142] on div "[DATE] 9:58:15 AM (Completed)" at bounding box center [323, 141] width 80 height 10
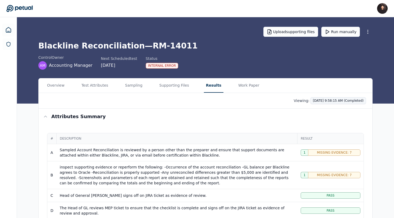
click at [315, 102] on html "[PERSON_NAME] [PERSON_NAME][EMAIL_ADDRESS] Sign out Upload supporting files Run…" at bounding box center [197, 204] width 394 height 408
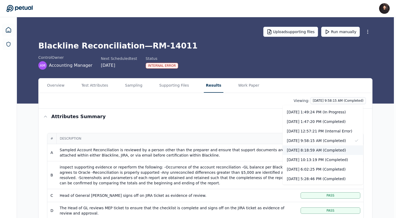
click at [312, 147] on div "[DATE] 8:18:59 AM (Completed)" at bounding box center [323, 150] width 80 height 10
